Goal: Task Accomplishment & Management: Manage account settings

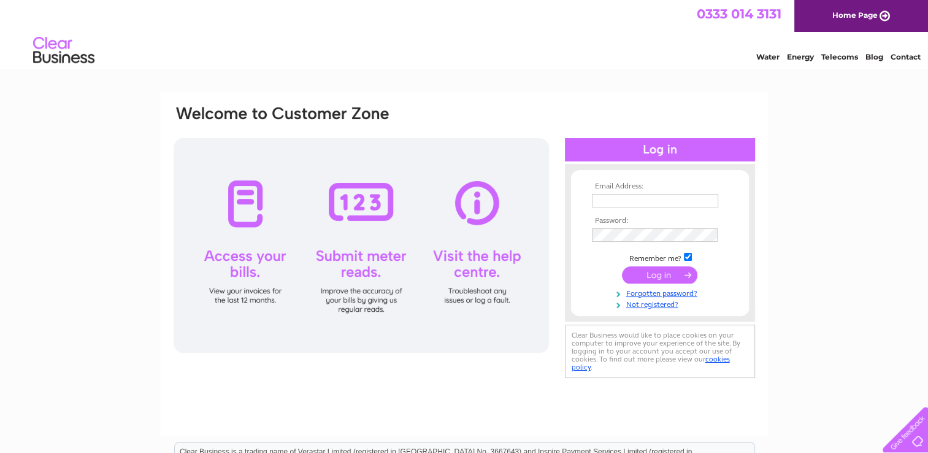
type input "[EMAIL_ADDRESS][DOMAIN_NAME]"
click at [648, 268] on input "submit" at bounding box center [659, 274] width 75 height 17
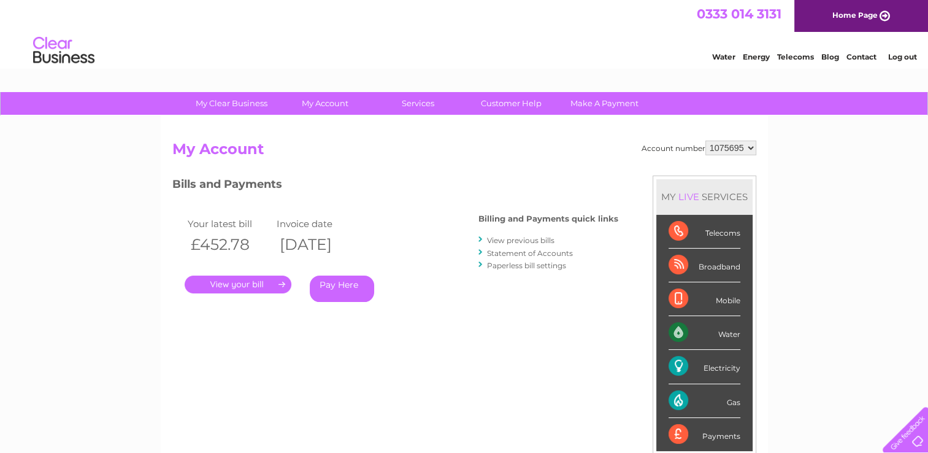
click at [533, 240] on link "View previous bills" at bounding box center [520, 240] width 67 height 9
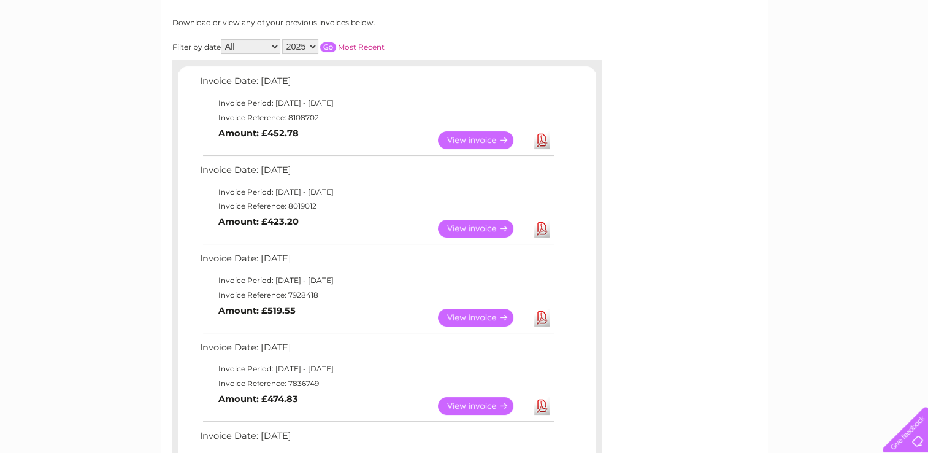
scroll to position [160, 0]
